Goal: Information Seeking & Learning: Learn about a topic

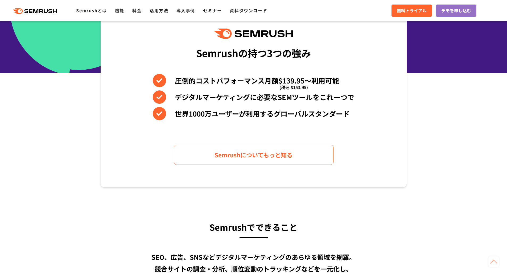
scroll to position [234, 0]
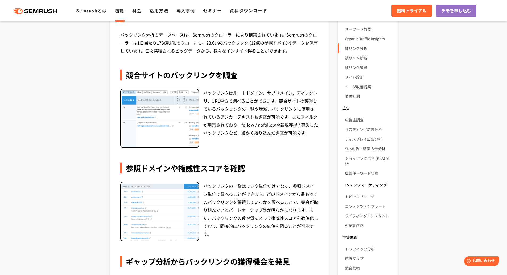
scroll to position [129, 0]
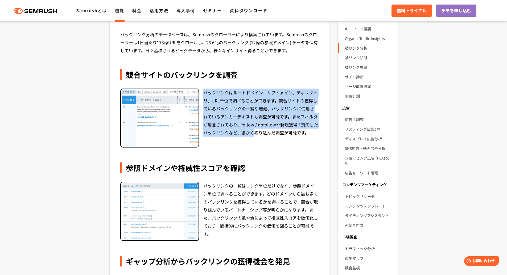
drag, startPoint x: 205, startPoint y: 91, endPoint x: 255, endPoint y: 130, distance: 63.4
click at [255, 130] on div "バックリンクはルートドメイン、サブドメイン、ディレクトリ、URL単位で調べることができます。競合サイトの獲得しているバックリンクの一覧や増減、バックリンクに使…" at bounding box center [260, 117] width 115 height 59
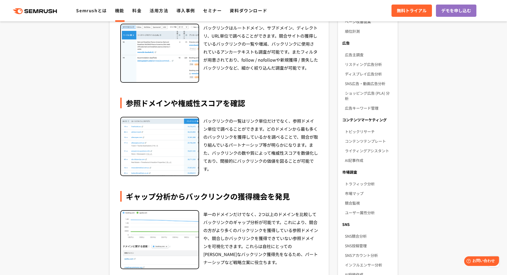
scroll to position [194, 0]
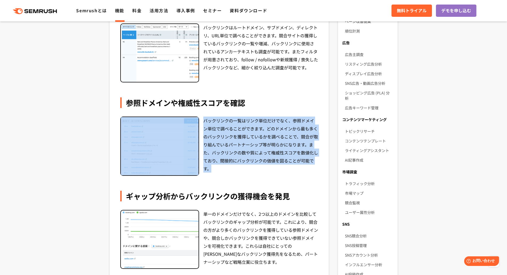
drag, startPoint x: 201, startPoint y: 119, endPoint x: 230, endPoint y: 171, distance: 59.5
click at [230, 171] on div "バックリンクの一覧はリンク単位だけでなく、参照ドメイン単位で調べることができます。どのドメインから最も多くのバックリンクを獲得しているかを調べることで、競合が…" at bounding box center [219, 145] width 198 height 59
click at [230, 171] on div "バックリンクの一覧はリンク単位だけでなく、参照ドメイン単位で調べることができます。どのドメインから最も多くのバックリンクを獲得しているかを調べることで、競合が…" at bounding box center [260, 145] width 115 height 59
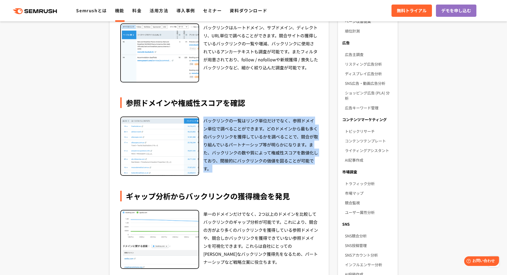
drag, startPoint x: 230, startPoint y: 171, endPoint x: 203, endPoint y: 120, distance: 57.2
click at [203, 120] on div "バックリンクの一覧はリンク単位だけでなく、参照ドメイン単位で調べることができます。どのドメインから最も多くのバックリンクを獲得しているかを調べることで、競合が…" at bounding box center [260, 145] width 115 height 59
drag, startPoint x: 203, startPoint y: 120, endPoint x: 231, endPoint y: 170, distance: 57.1
click at [231, 170] on div "バックリンクの一覧はリンク単位だけでなく、参照ドメイン単位で調べることができます。どのドメインから最も多くのバックリンクを獲得しているかを調べることで、競合が…" at bounding box center [260, 145] width 115 height 59
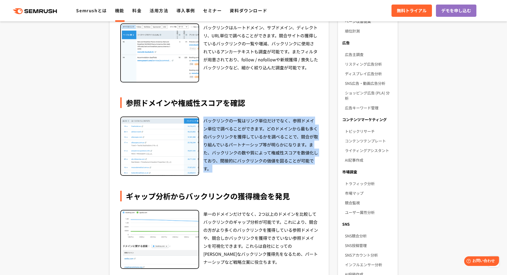
click at [231, 170] on div "バックリンクの一覧はリンク単位だけでなく、参照ドメイン単位で調べることができます。どのドメインから最も多くのバックリンクを獲得しているかを調べることで、競合が…" at bounding box center [260, 145] width 115 height 59
drag, startPoint x: 231, startPoint y: 170, endPoint x: 209, endPoint y: 121, distance: 53.3
click at [209, 121] on div "バックリンクの一覧はリンク単位だけでなく、参照ドメイン単位で調べることができます。どのドメインから最も多くのバックリンクを獲得しているかを調べることで、競合が…" at bounding box center [260, 145] width 115 height 59
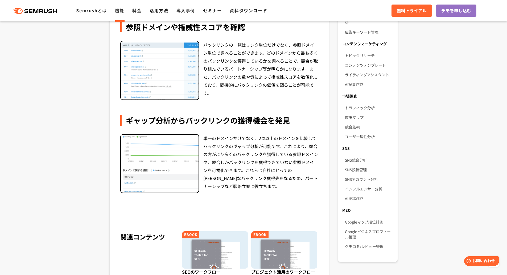
scroll to position [272, 0]
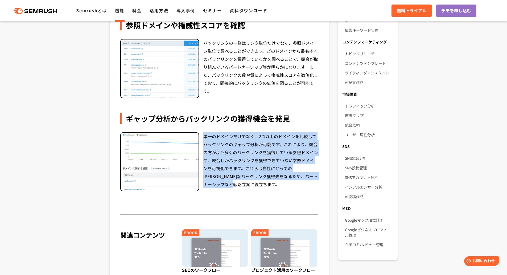
drag, startPoint x: 203, startPoint y: 136, endPoint x: 233, endPoint y: 184, distance: 56.2
click at [233, 184] on div "単一のドメインだけでなく、2つ以上のドメインを比較してバックリンクのギャップ分析が可能です。これにより、競合の方がより多くのバックリンクを獲得している参照ドメ…" at bounding box center [260, 161] width 115 height 59
